Goal: Navigation & Orientation: Find specific page/section

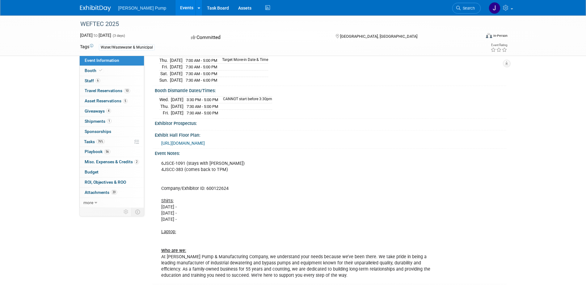
scroll to position [10, 0]
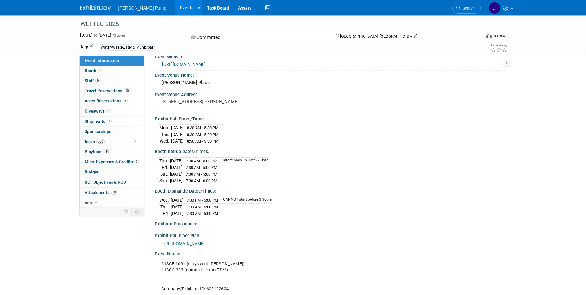
click at [96, 112] on span "Giveaways 4" at bounding box center [98, 110] width 26 height 5
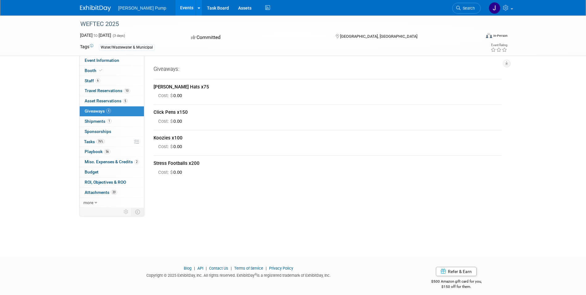
click at [103, 122] on span "Shipments 1" at bounding box center [98, 121] width 27 height 5
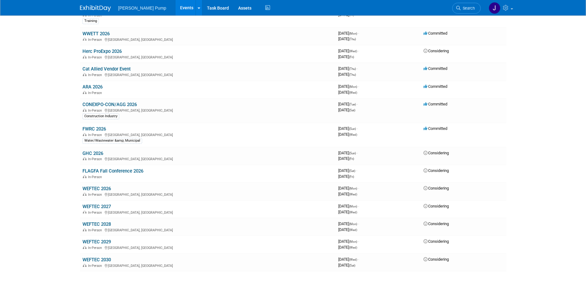
scroll to position [247, 0]
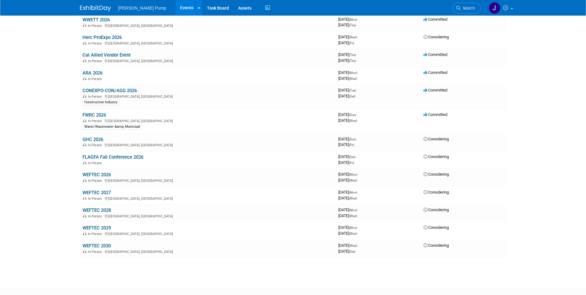
click at [90, 245] on link "WEFTEC 2030" at bounding box center [96, 246] width 28 height 6
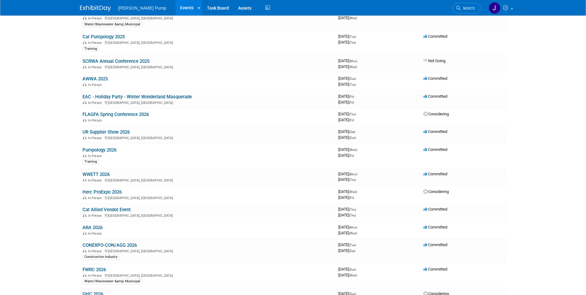
scroll to position [0, 0]
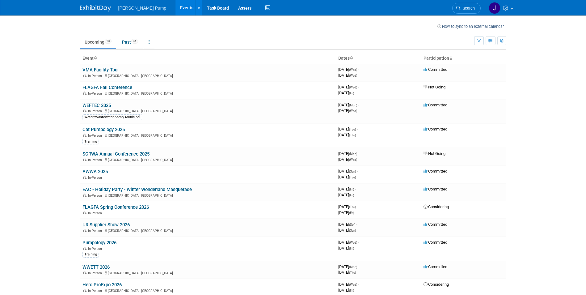
click at [144, 190] on link "EAC - Holiday Party - Winter Wonderland Masquerade" at bounding box center [136, 189] width 109 height 6
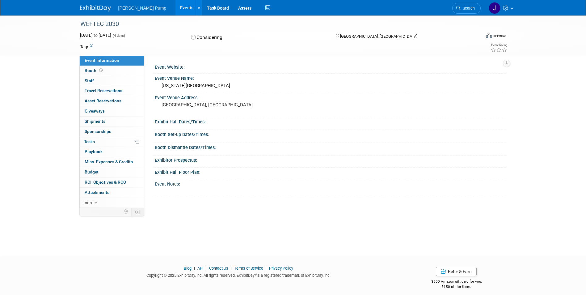
click at [85, 79] on span "Staff 0" at bounding box center [89, 80] width 9 height 5
